Goal: Navigation & Orientation: Go to known website

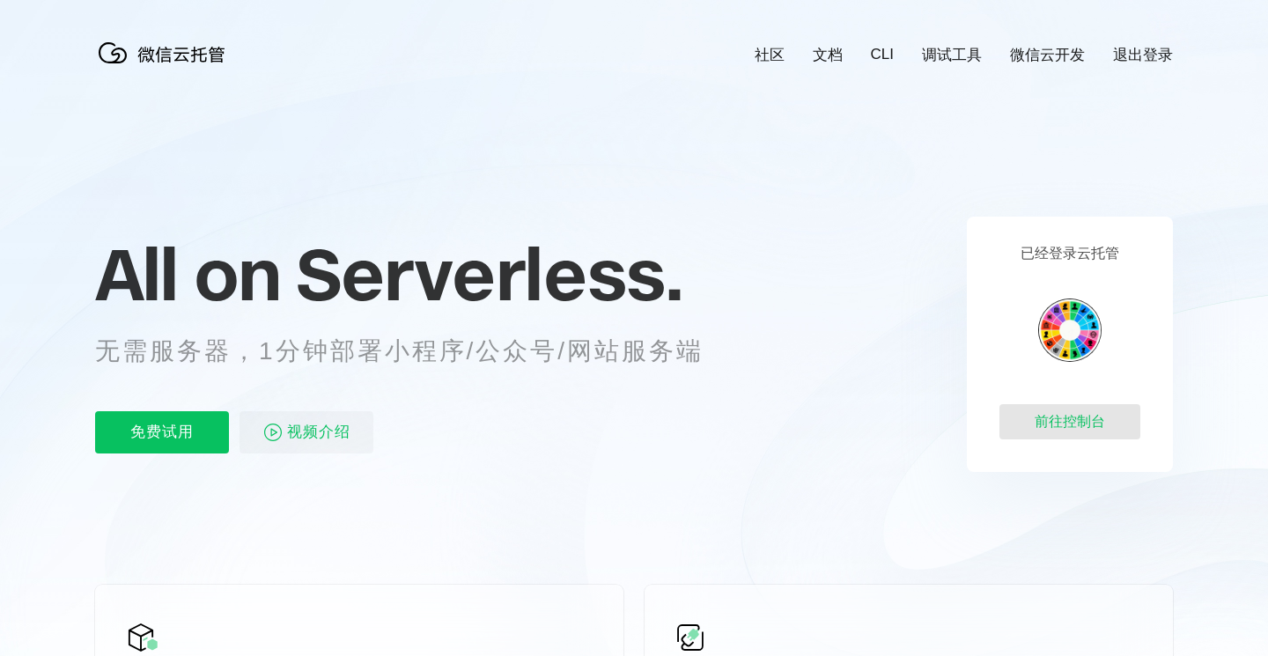
click at [1066, 416] on div "前往控制台" at bounding box center [1069, 421] width 141 height 35
click at [1050, 423] on div "前往控制台" at bounding box center [1069, 421] width 141 height 35
